Goal: Navigation & Orientation: Find specific page/section

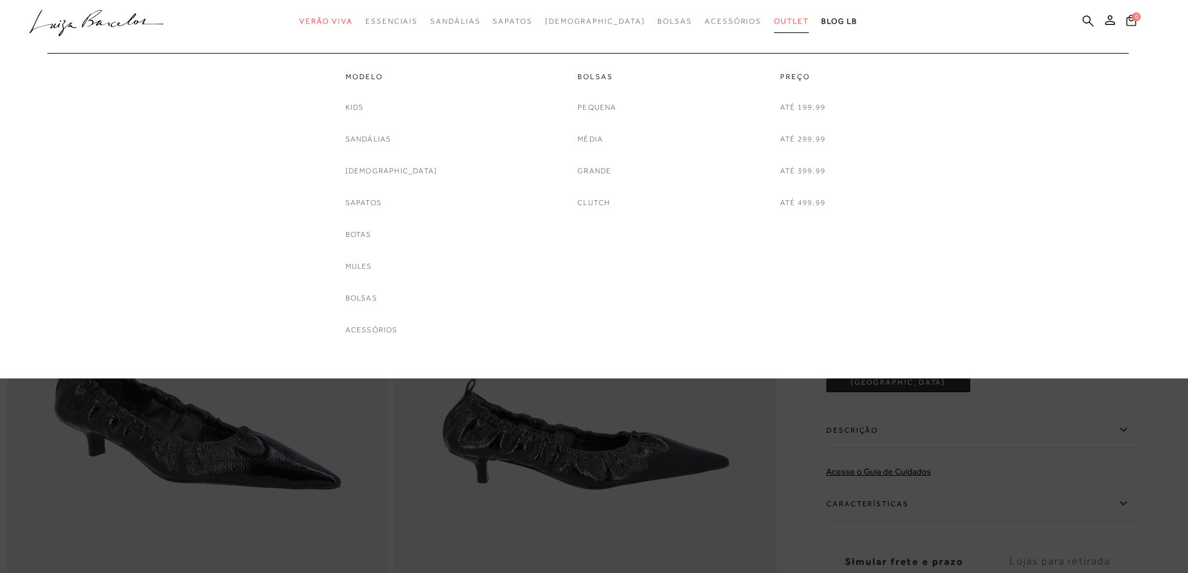
click at [774, 19] on span "Outlet" at bounding box center [791, 21] width 35 height 9
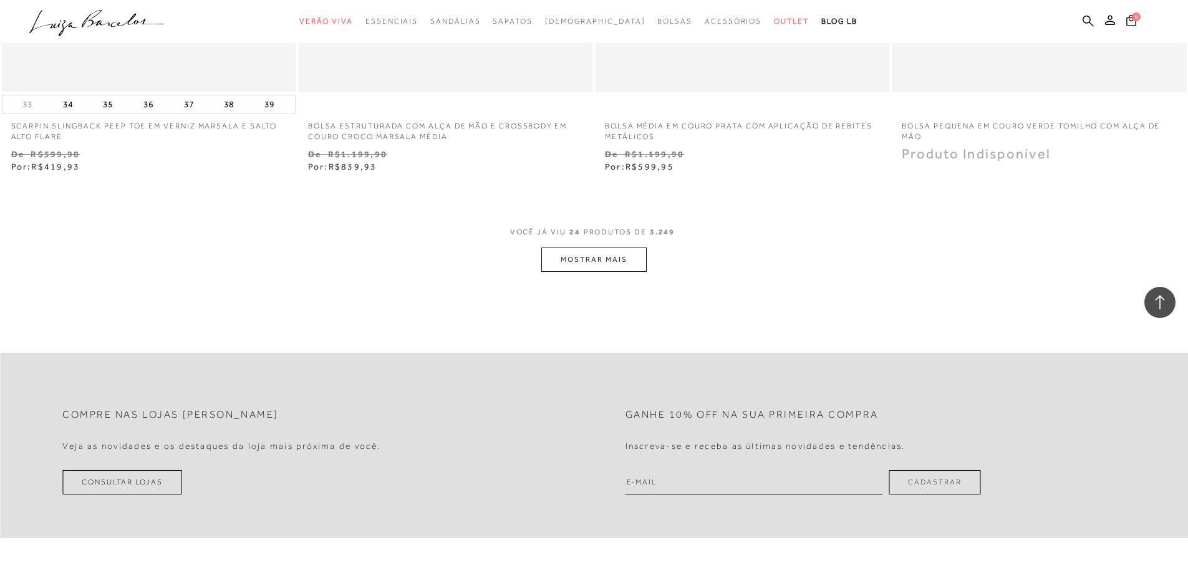
scroll to position [3117, 0]
click at [613, 257] on button "MOSTRAR MAIS" at bounding box center [593, 258] width 105 height 24
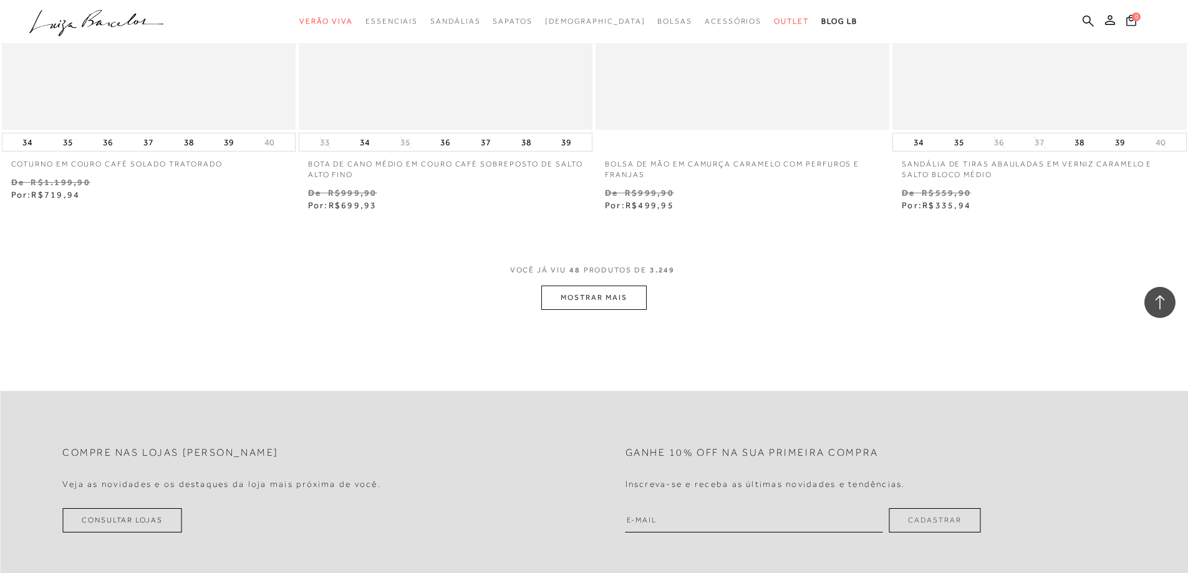
scroll to position [6297, 0]
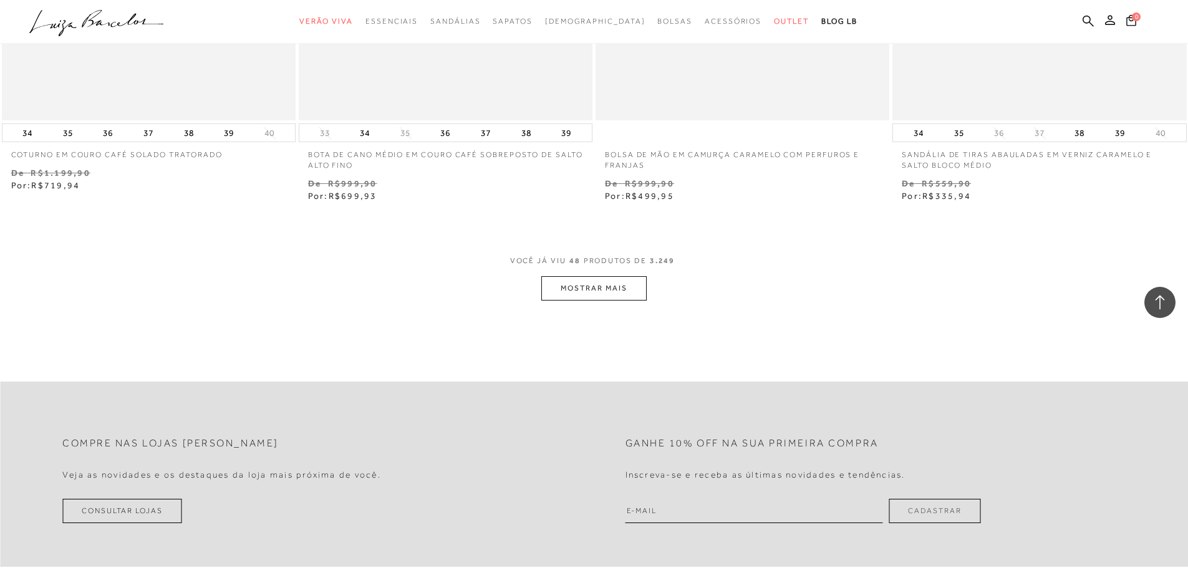
click at [624, 294] on button "MOSTRAR MAIS" at bounding box center [593, 288] width 105 height 24
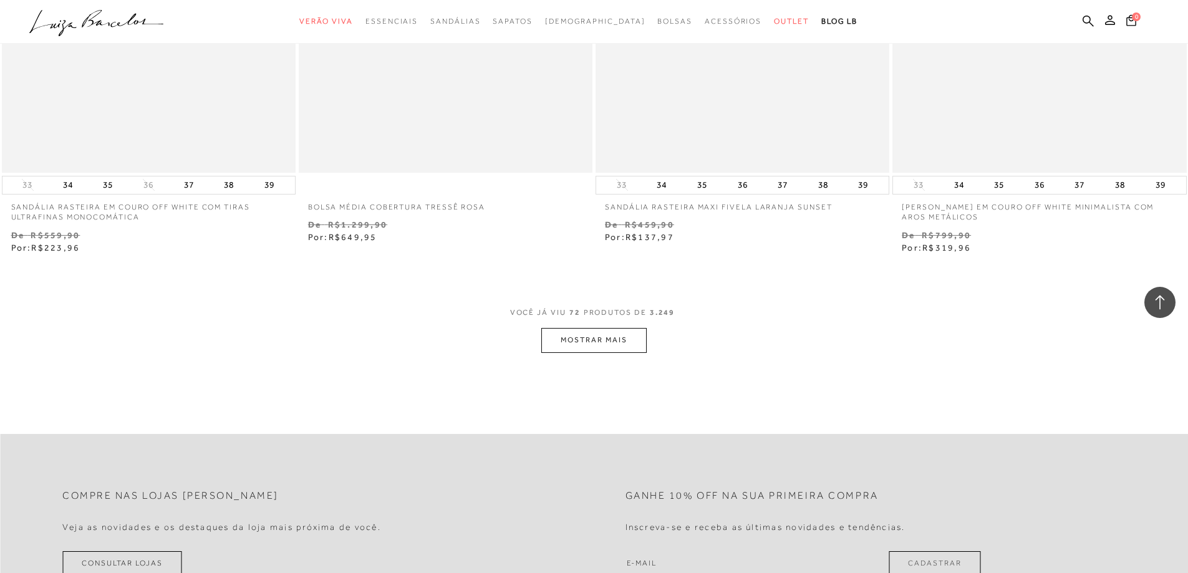
scroll to position [9477, 0]
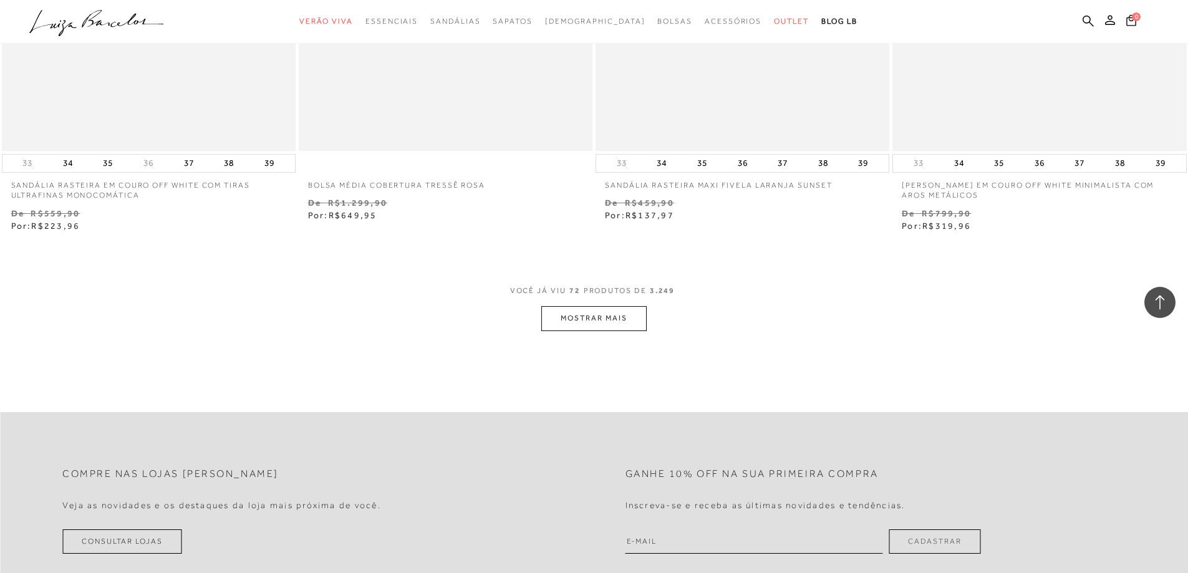
click at [599, 321] on button "MOSTRAR MAIS" at bounding box center [593, 318] width 105 height 24
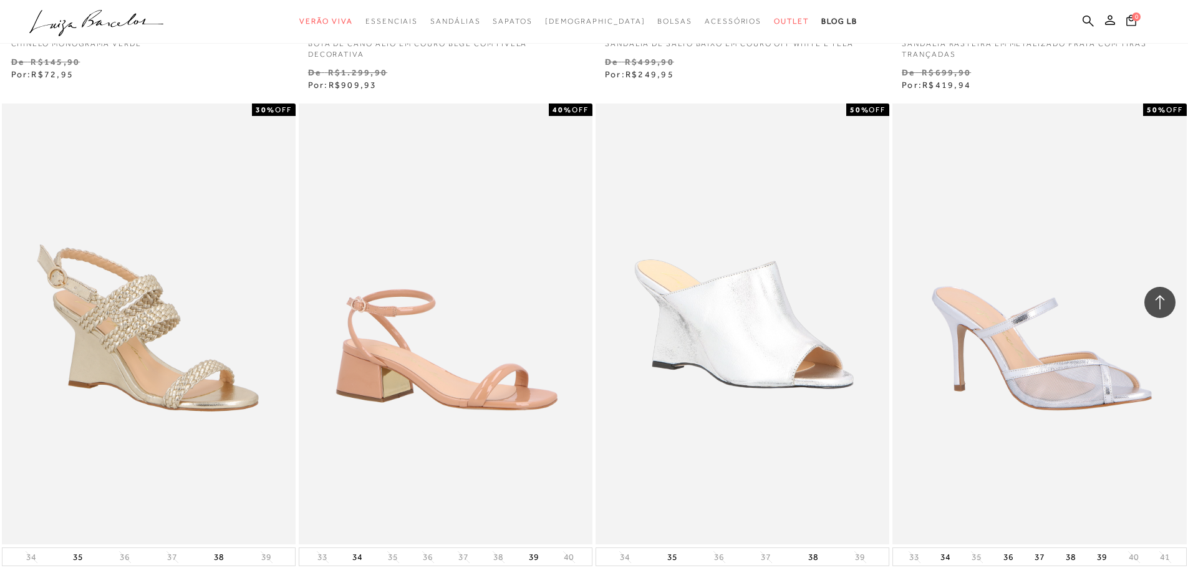
scroll to position [12531, 0]
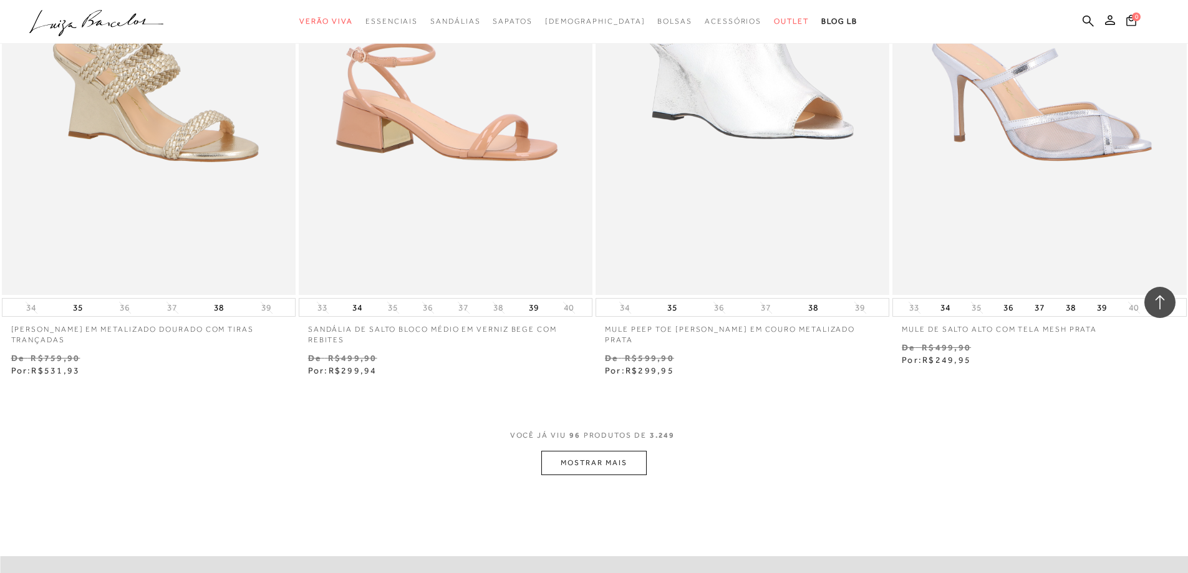
click at [613, 468] on button "MOSTRAR MAIS" at bounding box center [593, 463] width 105 height 24
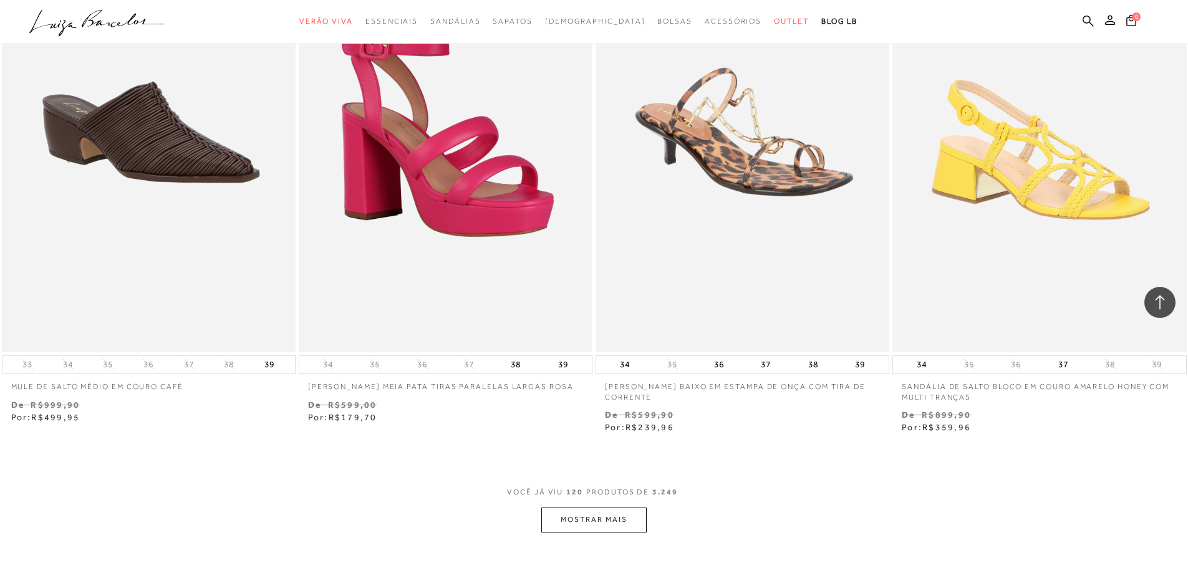
scroll to position [15836, 0]
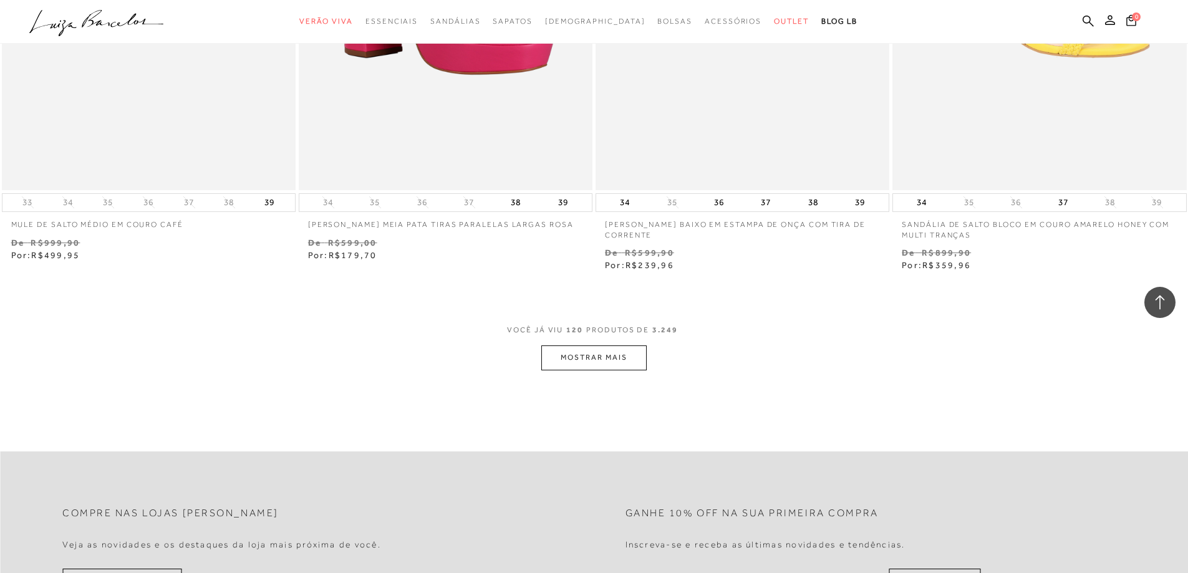
click at [592, 358] on button "MOSTRAR MAIS" at bounding box center [593, 357] width 105 height 24
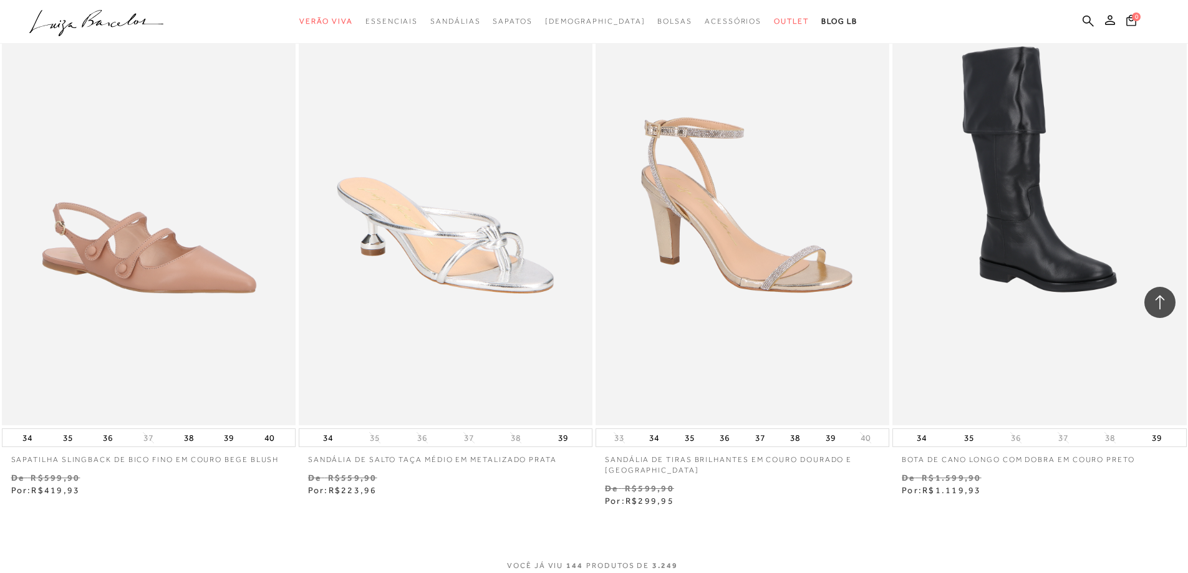
scroll to position [18953, 0]
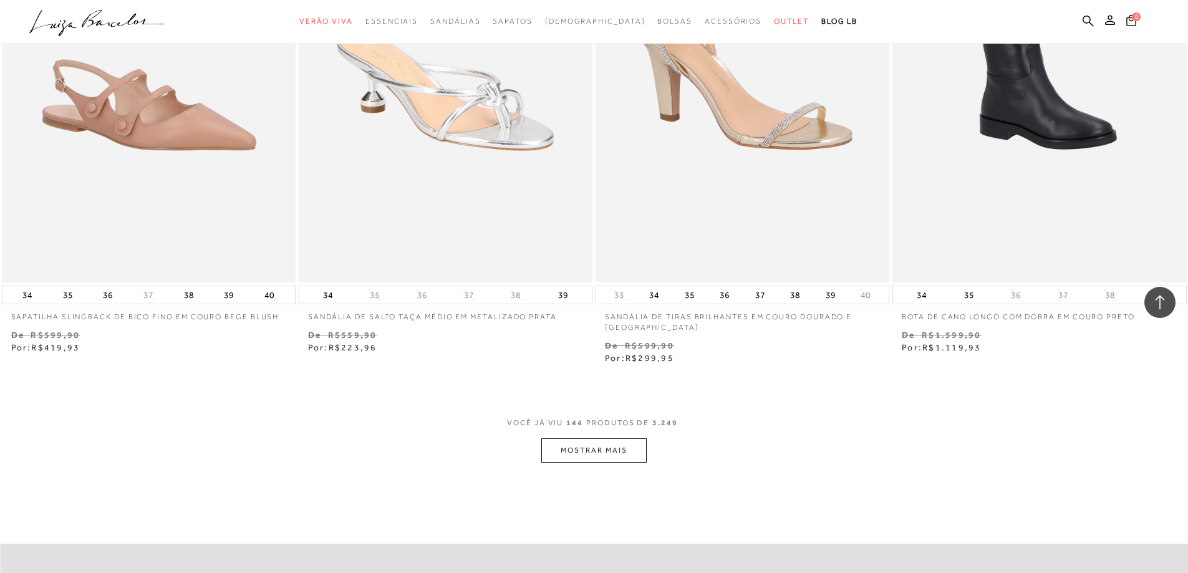
click at [594, 456] on button "MOSTRAR MAIS" at bounding box center [593, 450] width 105 height 24
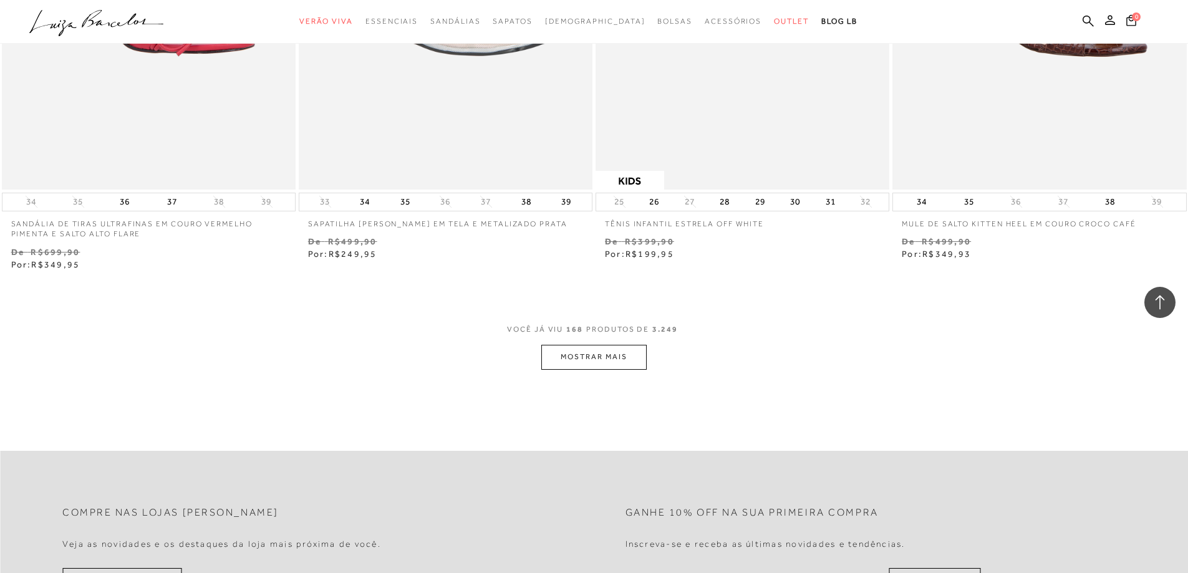
scroll to position [22257, 0]
click at [600, 356] on button "MOSTRAR MAIS" at bounding box center [593, 356] width 105 height 24
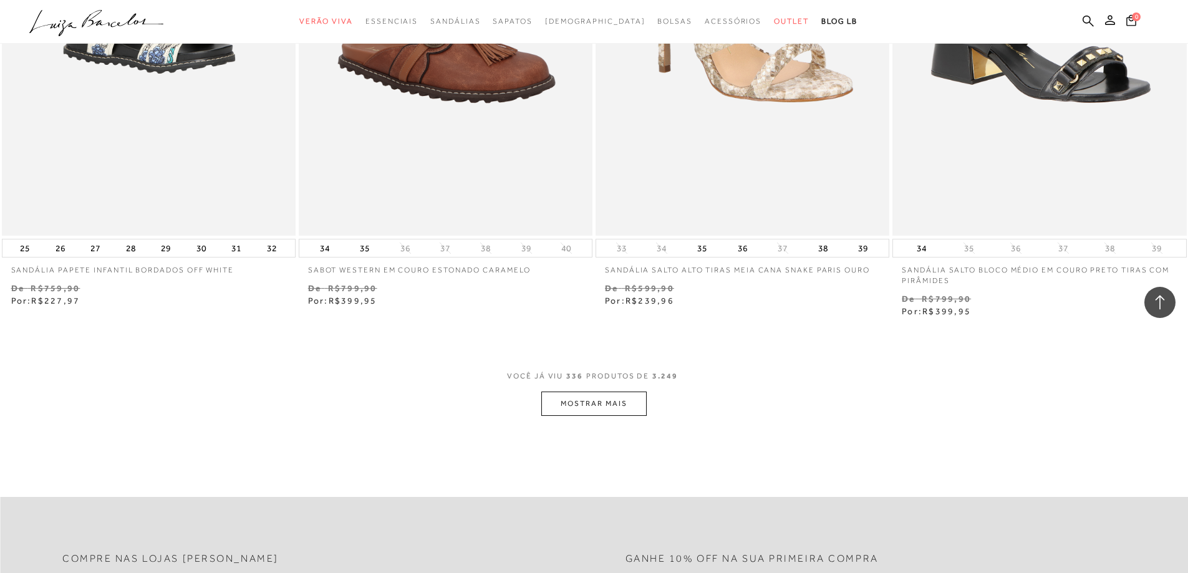
scroll to position [44639, 0]
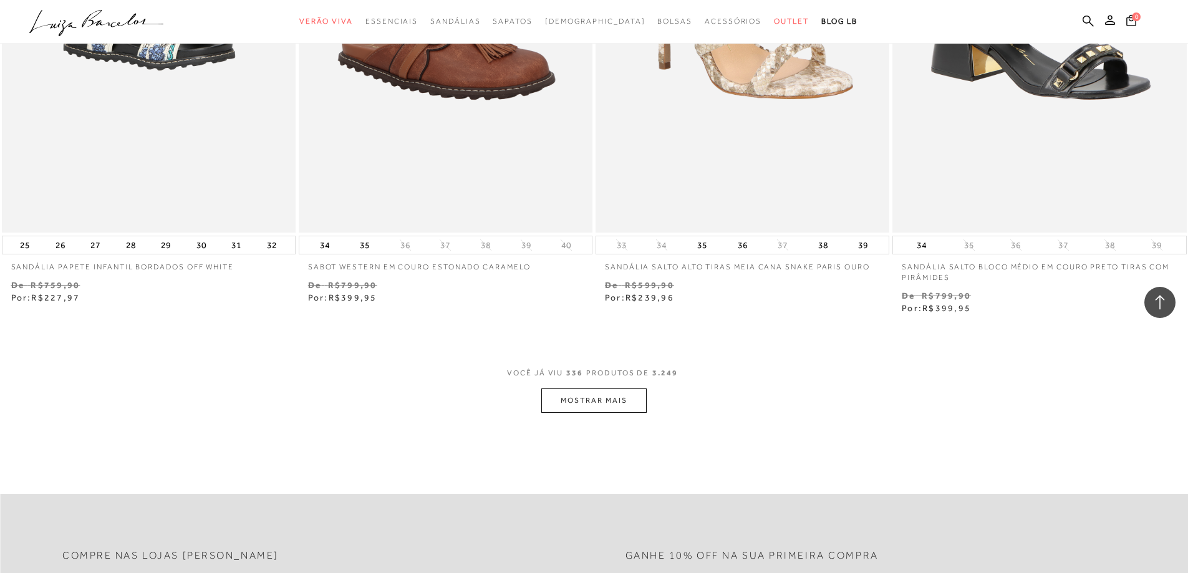
click at [599, 407] on button "MOSTRAR MAIS" at bounding box center [593, 400] width 105 height 24
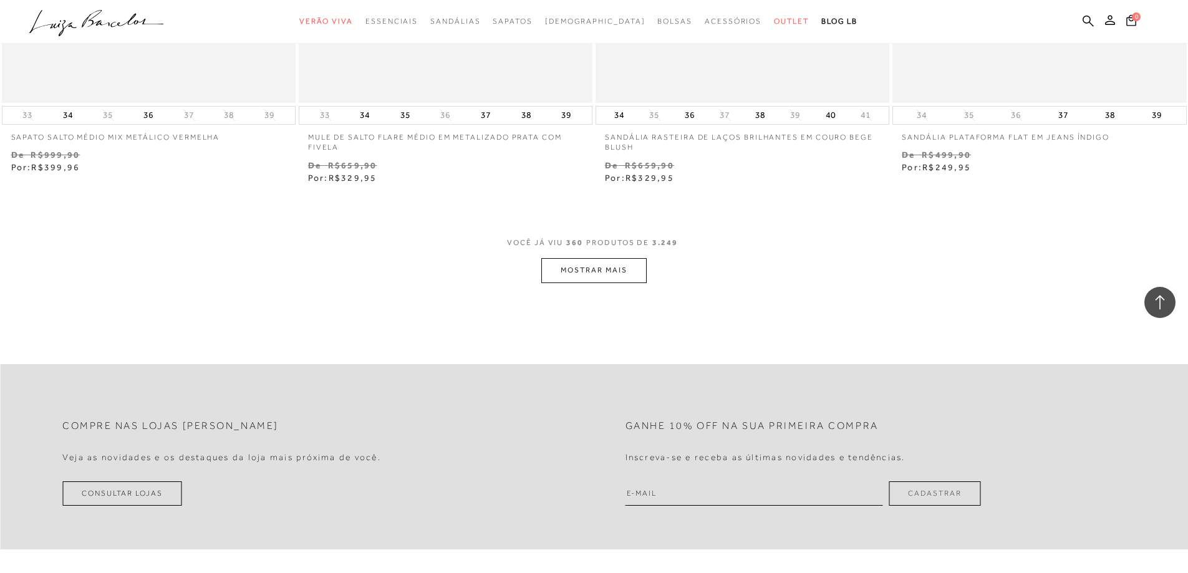
scroll to position [47990, 0]
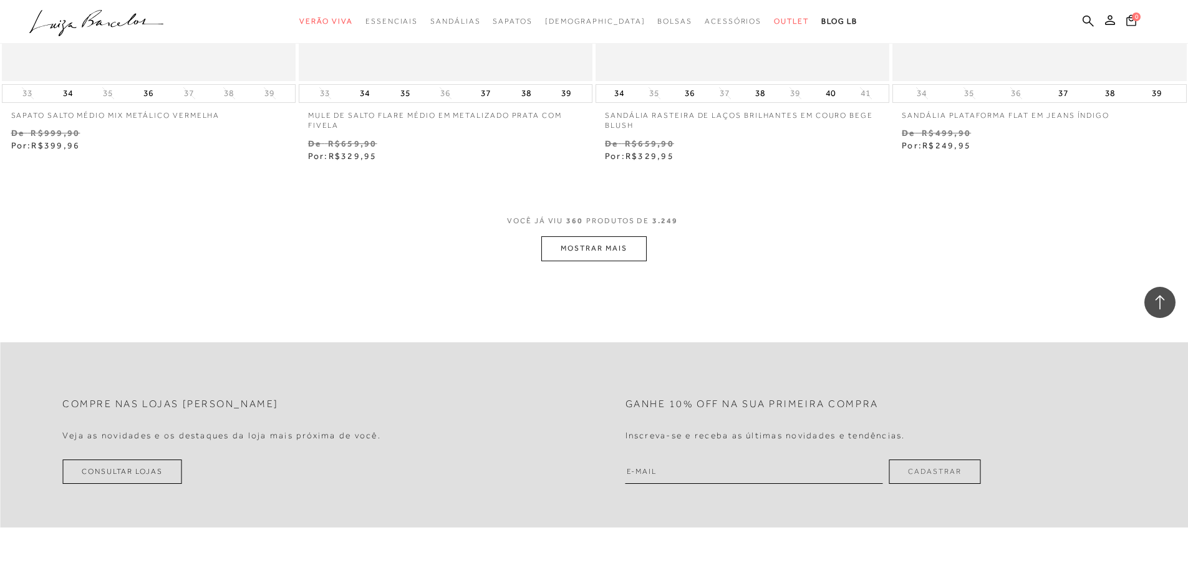
click at [611, 239] on button "MOSTRAR MAIS" at bounding box center [593, 248] width 105 height 24
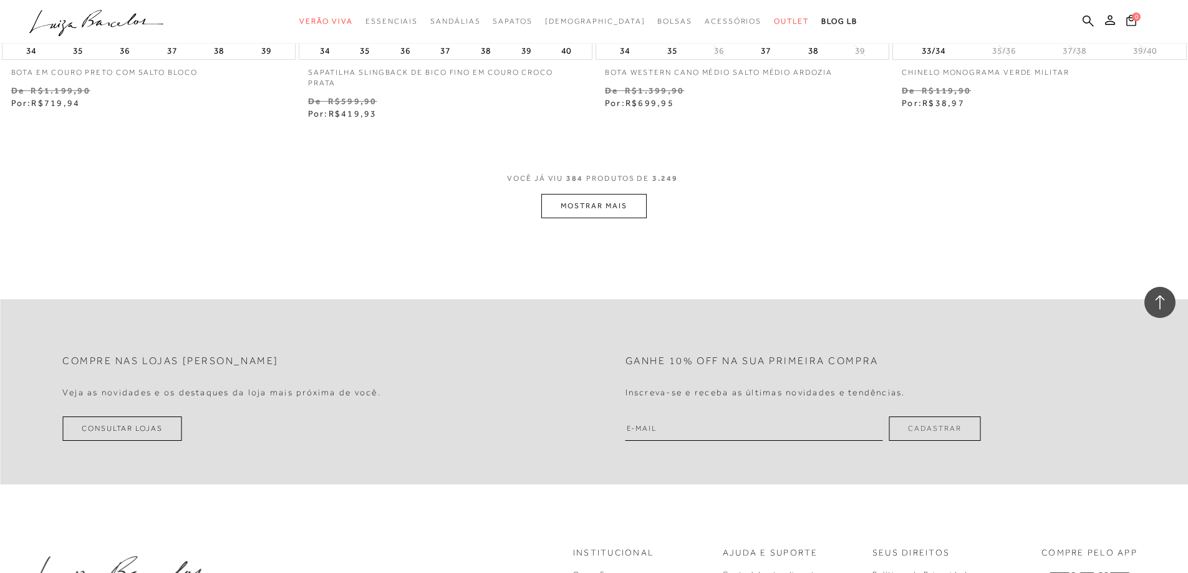
scroll to position [51412, 0]
